Goal: Information Seeking & Learning: Learn about a topic

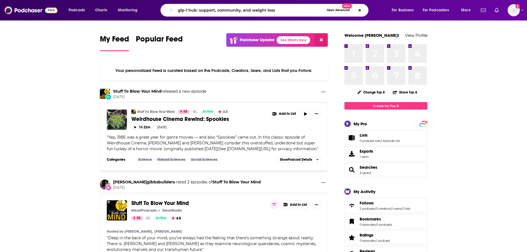
type input "glp-1 hub: support, community, and weight loss"
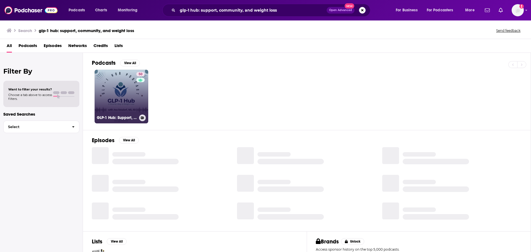
click at [115, 96] on link "50 GLP-1 Hub: Support, Community, and Weight Loss" at bounding box center [122, 97] width 54 height 54
